Goal: Task Accomplishment & Management: Manage account settings

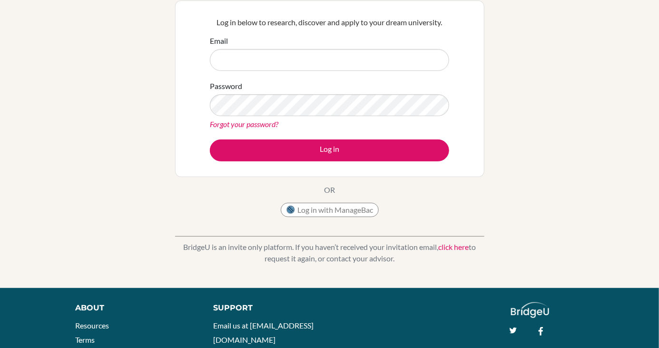
scroll to position [91, 0]
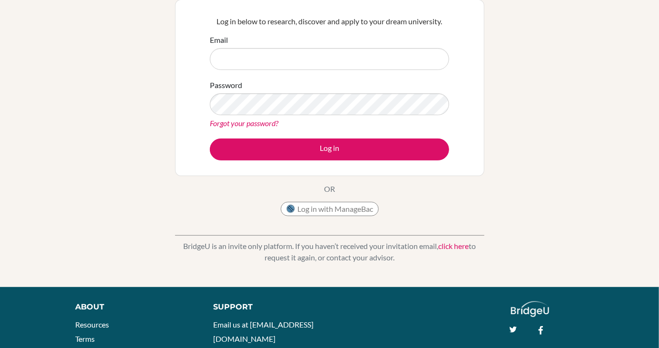
click at [465, 248] on link "click here" at bounding box center [453, 245] width 30 height 9
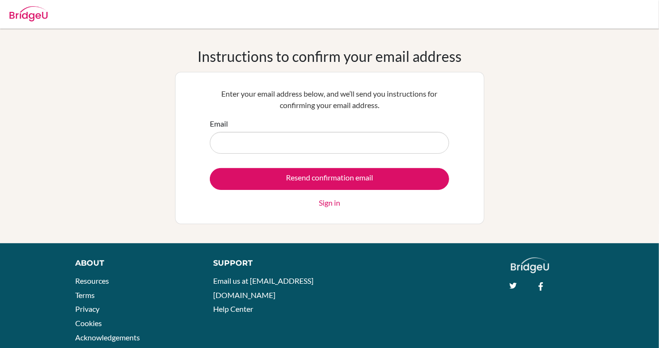
click at [406, 146] on input "Email" at bounding box center [329, 143] width 239 height 22
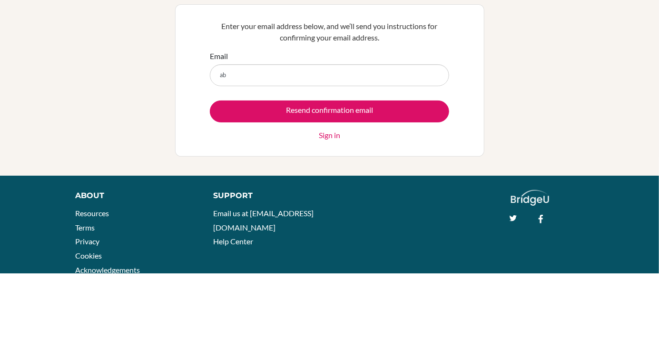
type input "abhijaysp13@gmail.com"
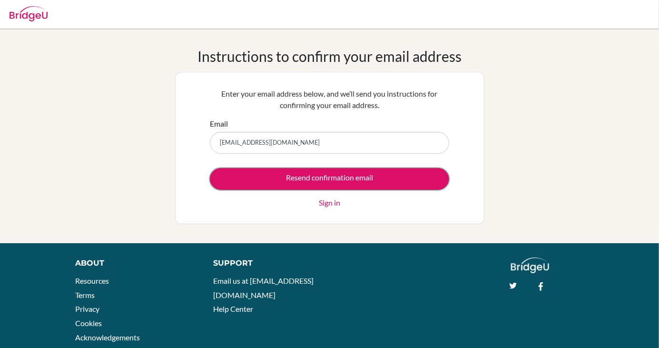
click at [415, 178] on input "Resend confirmation email" at bounding box center [329, 179] width 239 height 22
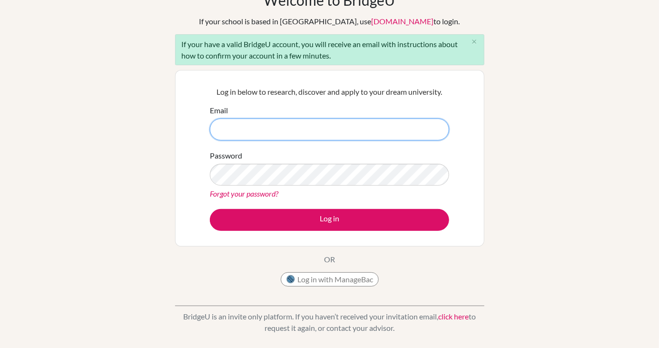
scroll to position [57, 0]
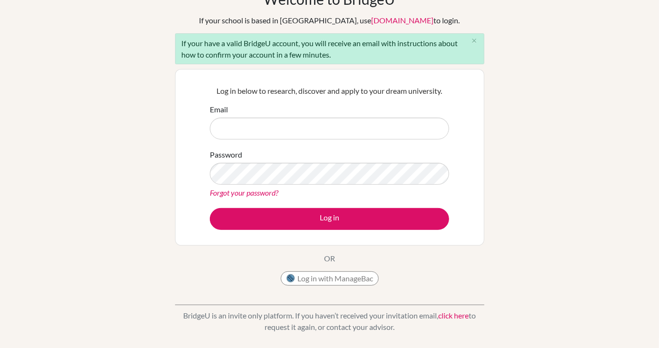
click at [260, 190] on link "Forgot your password?" at bounding box center [244, 192] width 69 height 9
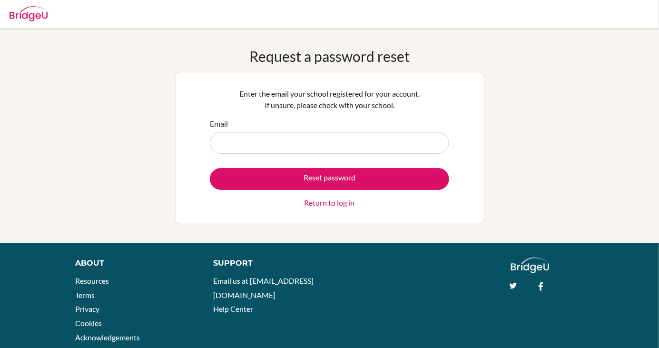
click at [363, 144] on input "Email" at bounding box center [329, 143] width 239 height 22
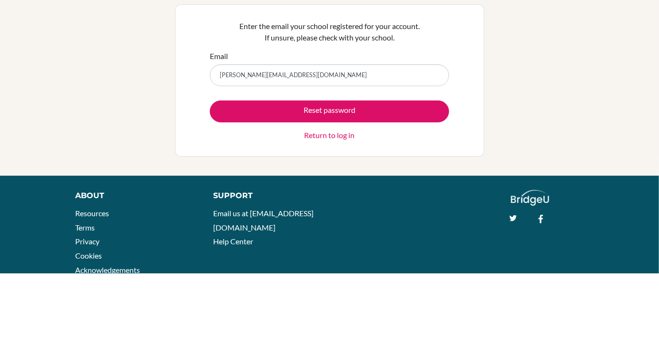
type input "namrata.s66@gmail.com"
click at [379, 180] on button "Reset password" at bounding box center [329, 179] width 239 height 22
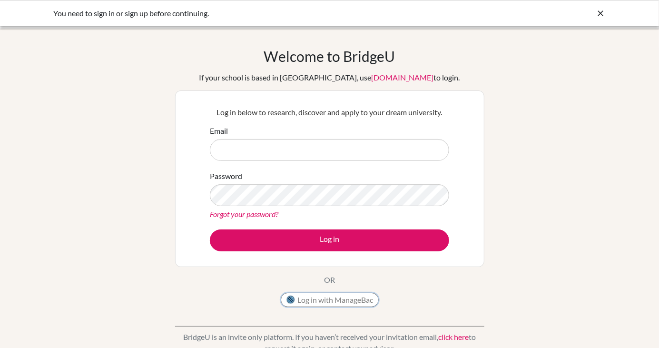
click at [345, 306] on button "Log in with ManageBac" at bounding box center [330, 300] width 98 height 14
